Goal: Check status: Check status

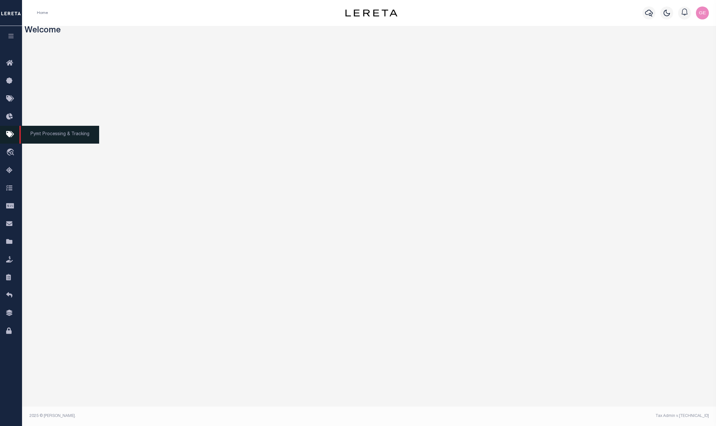
click at [9, 136] on icon at bounding box center [11, 135] width 10 height 8
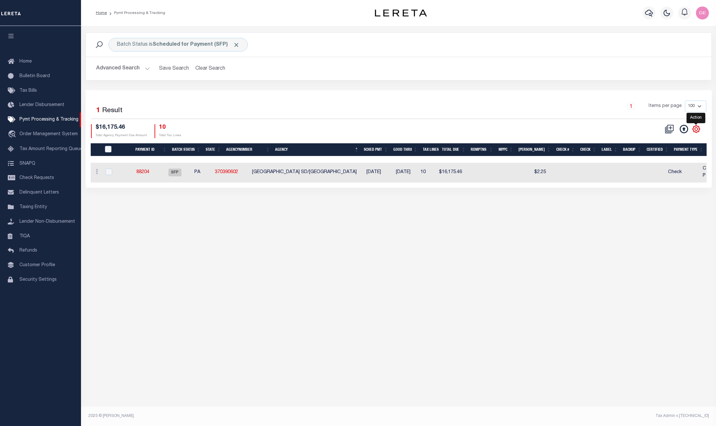
click at [694, 131] on icon "" at bounding box center [696, 129] width 8 height 8
click at [681, 131] on icon at bounding box center [684, 129] width 8 height 8
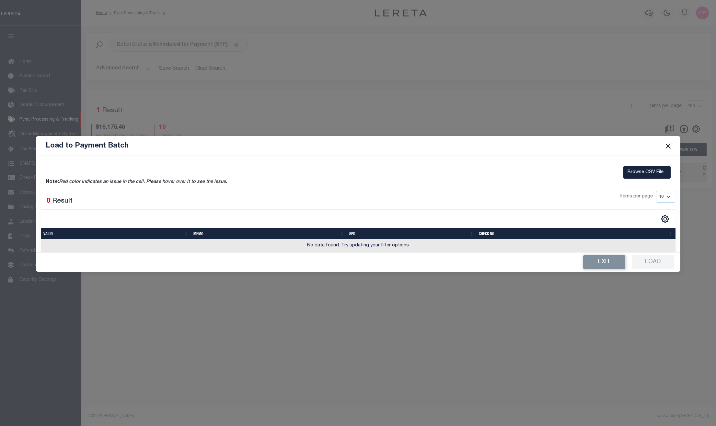
click at [668, 145] on button "Close" at bounding box center [668, 146] width 8 height 8
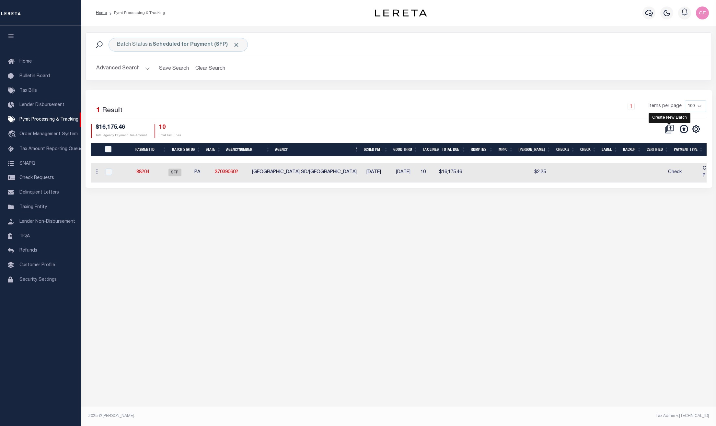
click at [667, 132] on icon at bounding box center [669, 129] width 6 height 6
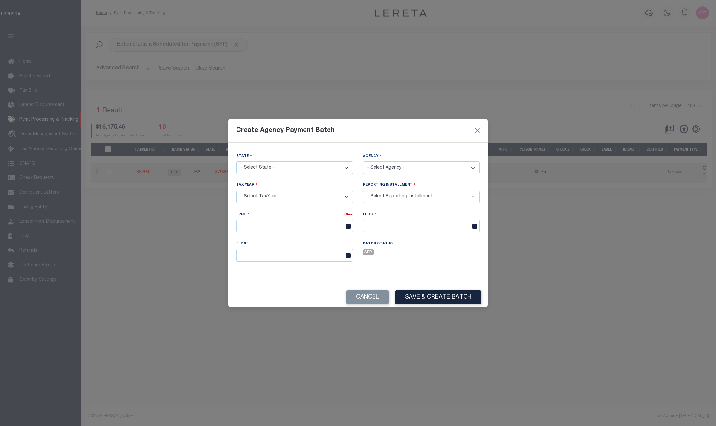
click at [479, 126] on div "Create Agency Payment Batch" at bounding box center [357, 131] width 259 height 24
click at [472, 131] on div "Create Agency Payment Batch" at bounding box center [357, 131] width 259 height 24
click at [476, 130] on button "Close" at bounding box center [477, 130] width 8 height 8
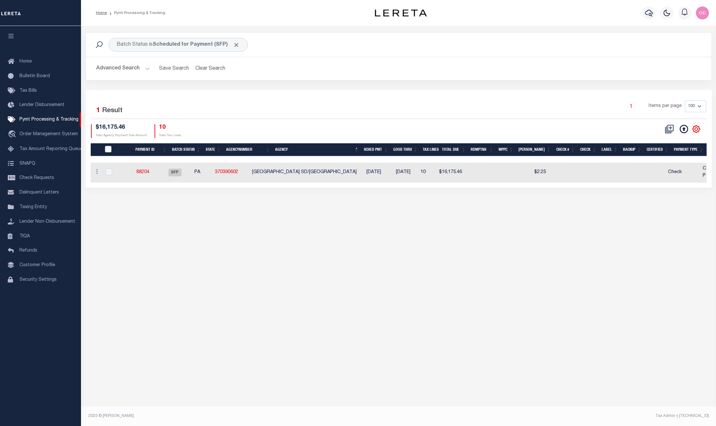
click at [700, 128] on icon "" at bounding box center [696, 129] width 8 height 8
click at [445, 188] on div "Selected 1 Result 1 Items per page 100 200 500 1000 $16,175.46 10" at bounding box center [399, 139] width 626 height 98
drag, startPoint x: 460, startPoint y: 182, endPoint x: 538, endPoint y: 196, distance: 79.8
click at [538, 196] on div "Batch Status is Scheduled for Payment (SFP) Search Advanced Search Save Search …" at bounding box center [398, 116] width 635 height 181
drag, startPoint x: 538, startPoint y: 196, endPoint x: 488, endPoint y: 192, distance: 50.1
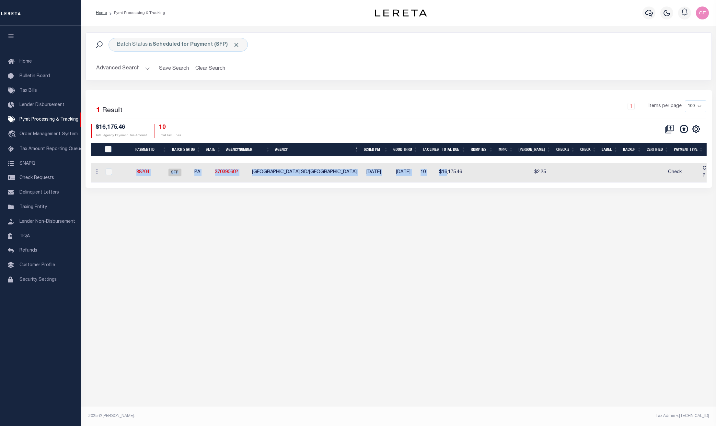
click at [490, 193] on div "Batch Status is Scheduled for Payment (SFP) Search Advanced Search Save Search …" at bounding box center [398, 116] width 635 height 181
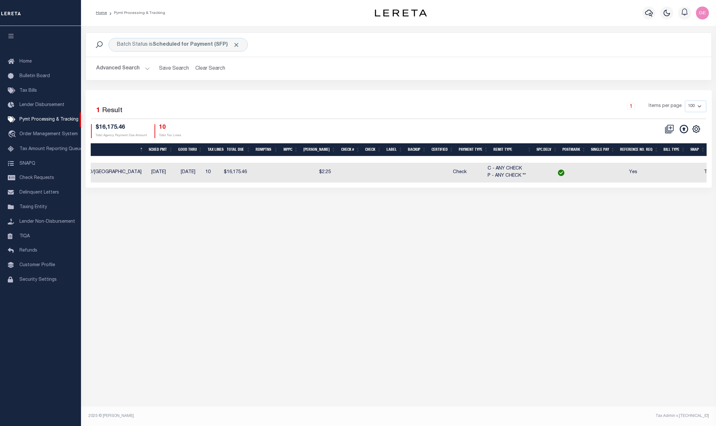
scroll to position [0, 216]
click at [694, 130] on icon "" at bounding box center [696, 129] width 8 height 8
click at [694, 129] on icon "" at bounding box center [696, 129] width 8 height 8
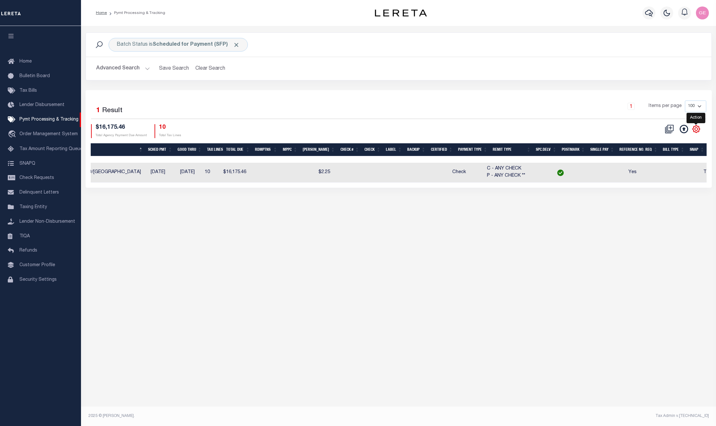
click at [694, 129] on icon "" at bounding box center [696, 129] width 8 height 8
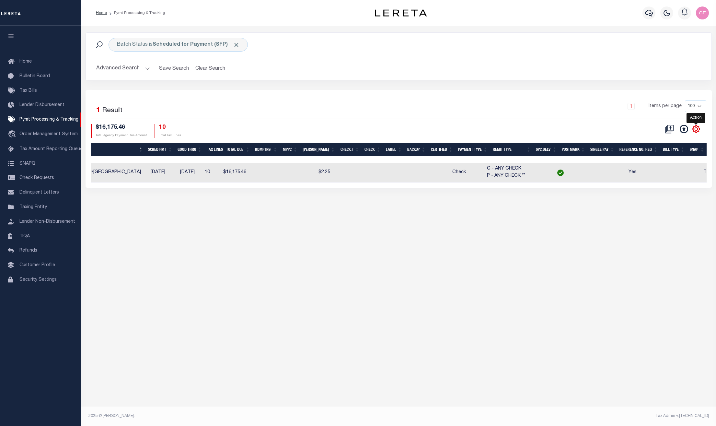
click at [694, 129] on icon "" at bounding box center [696, 129] width 8 height 8
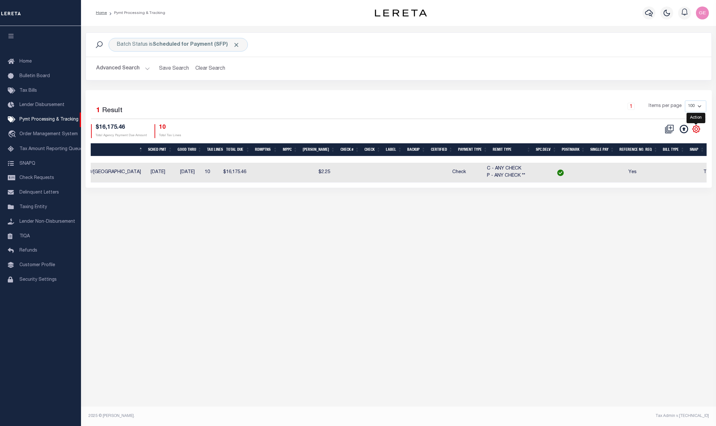
click at [694, 129] on icon "" at bounding box center [696, 129] width 8 height 8
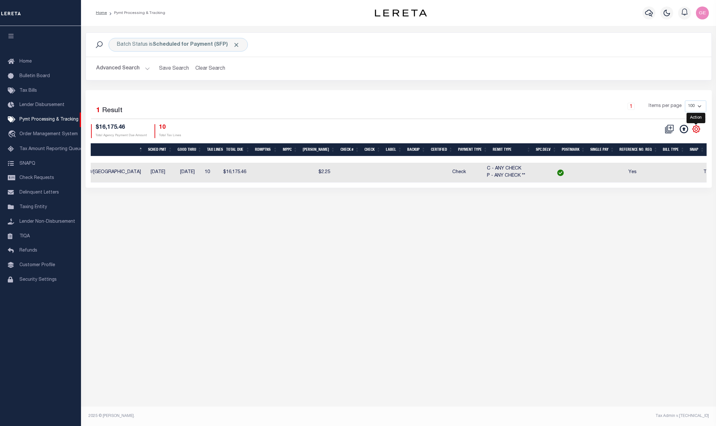
click at [694, 129] on icon "" at bounding box center [696, 129] width 8 height 8
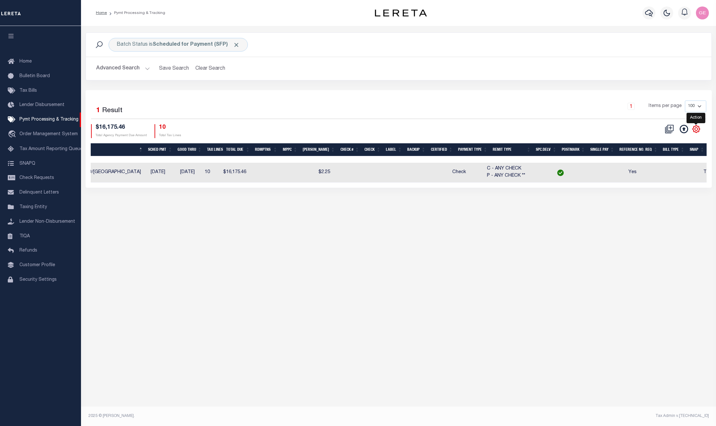
click at [694, 129] on icon "" at bounding box center [696, 129] width 8 height 8
click at [696, 126] on icon "" at bounding box center [696, 128] width 7 height 7
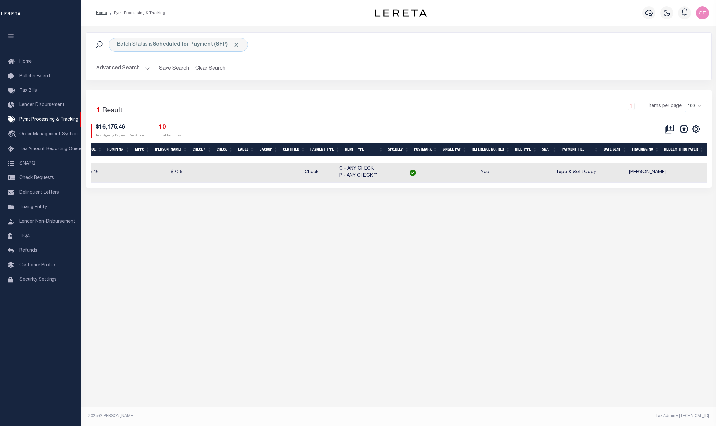
scroll to position [0, 69]
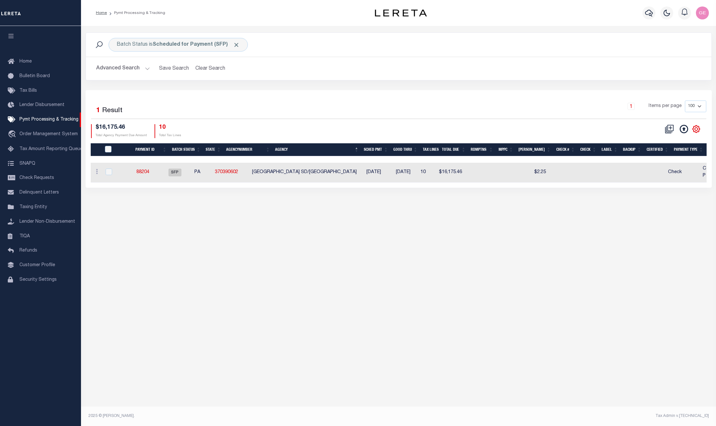
click at [694, 127] on icon "" at bounding box center [696, 128] width 7 height 7
click at [692, 128] on icon "" at bounding box center [696, 129] width 8 height 8
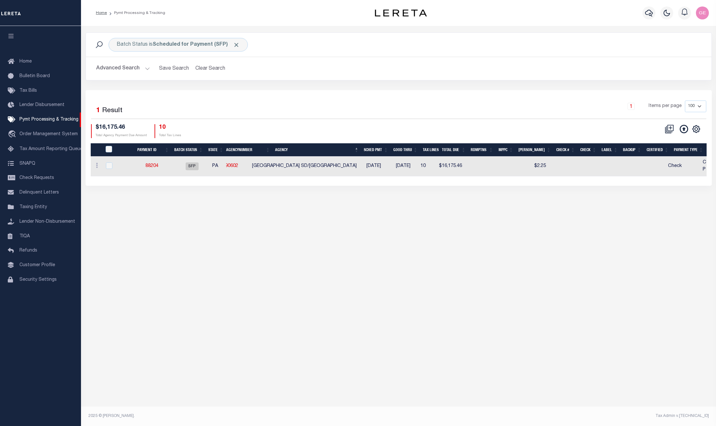
click at [430, 181] on div "Selected 1 Result 1 Items per page 100 200 500 1000 $16,175.46 10" at bounding box center [399, 137] width 626 height 95
drag, startPoint x: 444, startPoint y: 174, endPoint x: 451, endPoint y: 175, distance: 6.9
click at [451, 175] on tr "ACTIONS Delete Batch 88204 SFP PA 370390602 [GEOGRAPHIC_DATA]/[GEOGRAPHIC_DATA]…" at bounding box center [584, 167] width 986 height 20
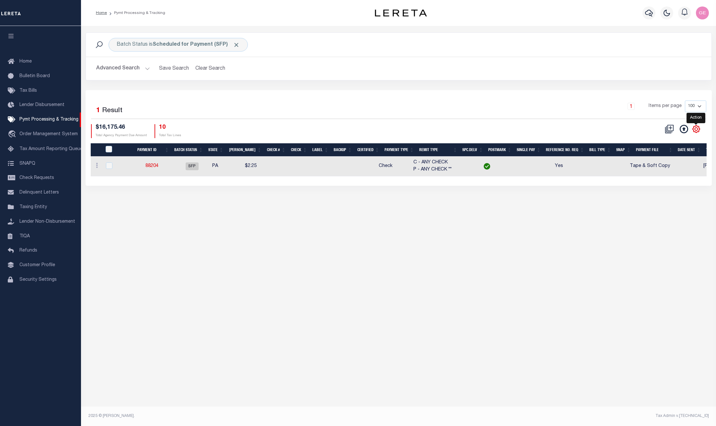
click at [693, 131] on icon "" at bounding box center [696, 129] width 8 height 8
click at [697, 128] on icon "" at bounding box center [696, 128] width 3 height 3
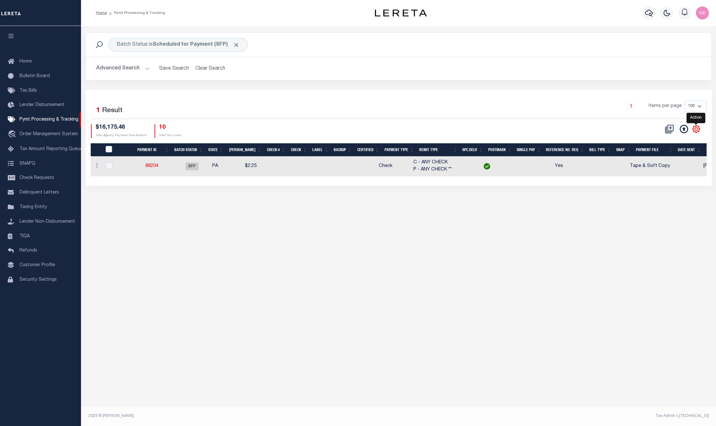
click at [697, 128] on icon "" at bounding box center [696, 128] width 3 height 3
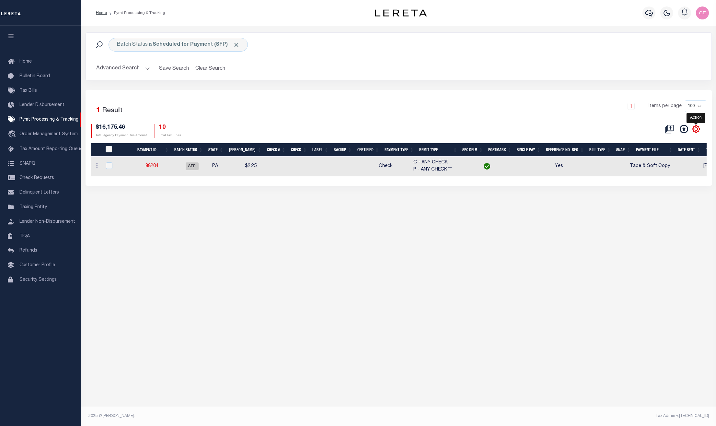
click at [697, 128] on icon "" at bounding box center [696, 128] width 3 height 3
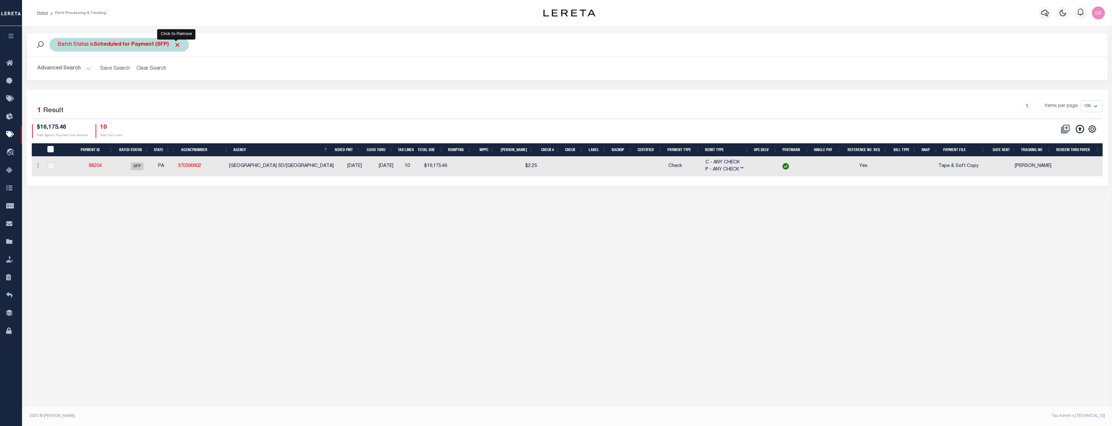
click at [179, 44] on span "Click to Remove" at bounding box center [177, 44] width 7 height 7
click at [716, 131] on icon "" at bounding box center [1092, 129] width 8 height 8
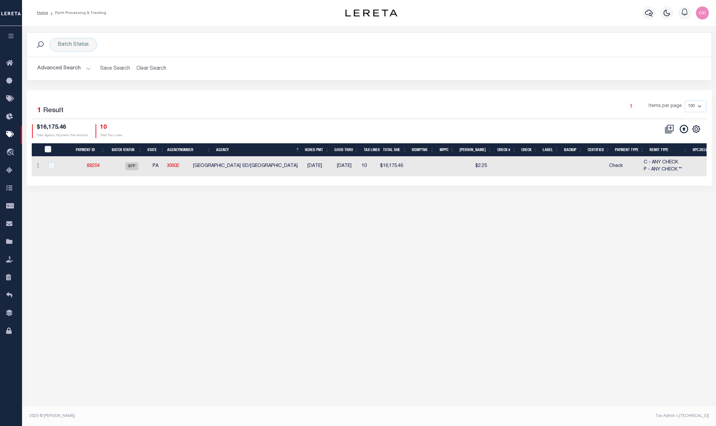
click at [521, 68] on h2 "Advanced Search Save Search Clear Search PayeeSearchTable_dynamictable_____Defa…" at bounding box center [369, 68] width 674 height 13
